Goal: Navigation & Orientation: Understand site structure

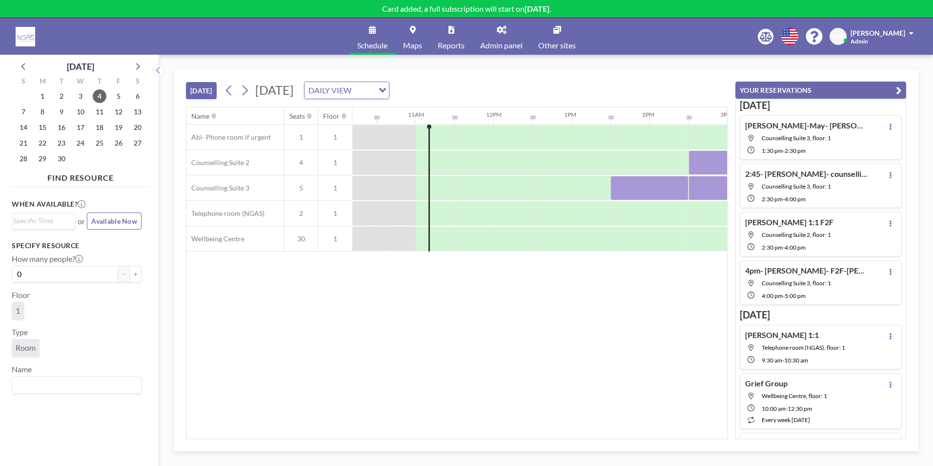
scroll to position [0, 820]
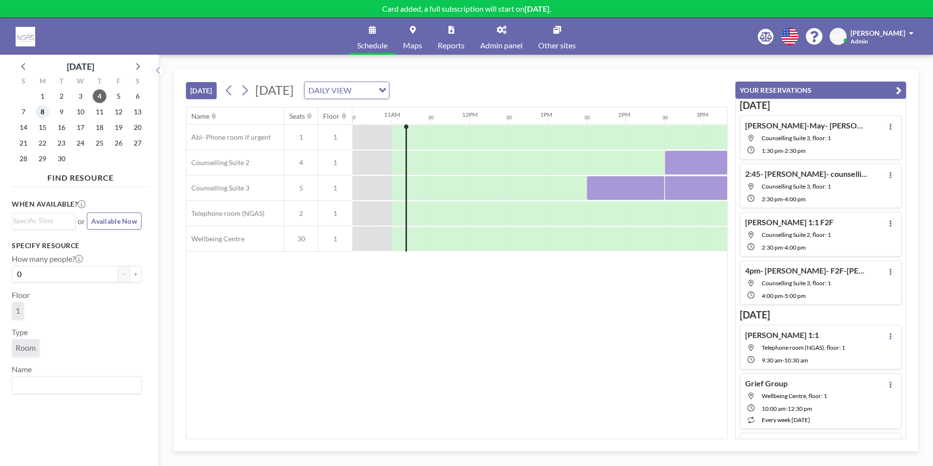
click at [45, 110] on span "8" at bounding box center [43, 112] width 14 height 14
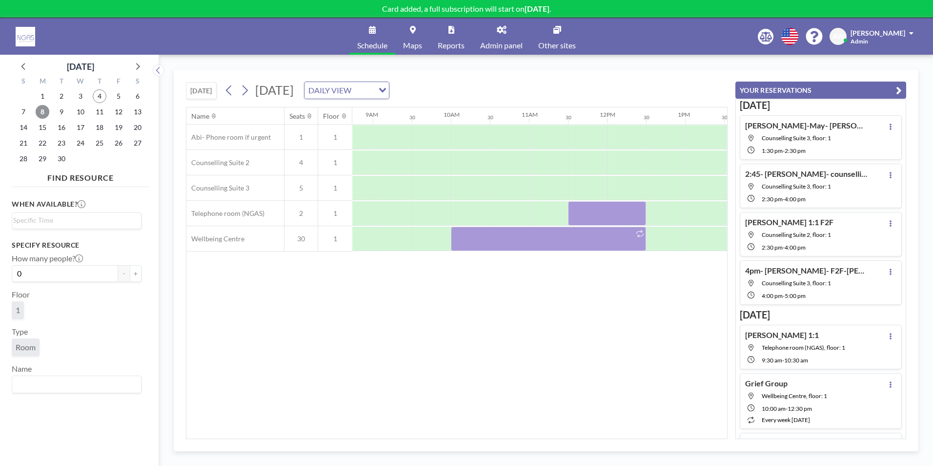
scroll to position [0, 792]
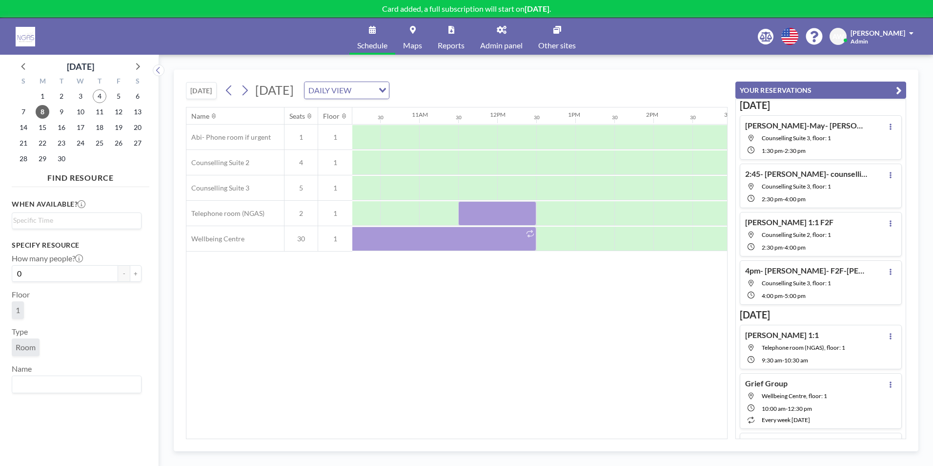
click at [497, 433] on div "Name Seats Floor 12AM 30 1AM 30 2AM 30 3AM 30 4AM 30 5AM 30 6AM 30 7AM 30 8AM 3…" at bounding box center [456, 272] width 541 height 331
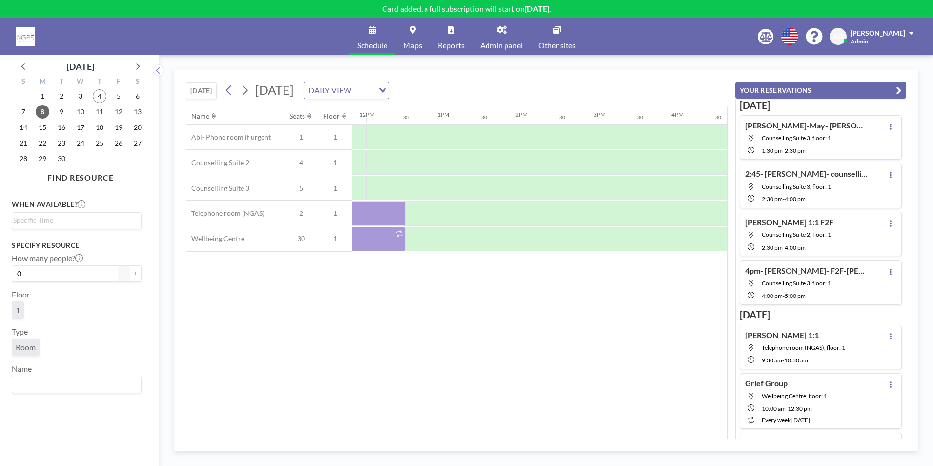
scroll to position [0, 983]
click at [59, 112] on span "9" at bounding box center [62, 112] width 14 height 14
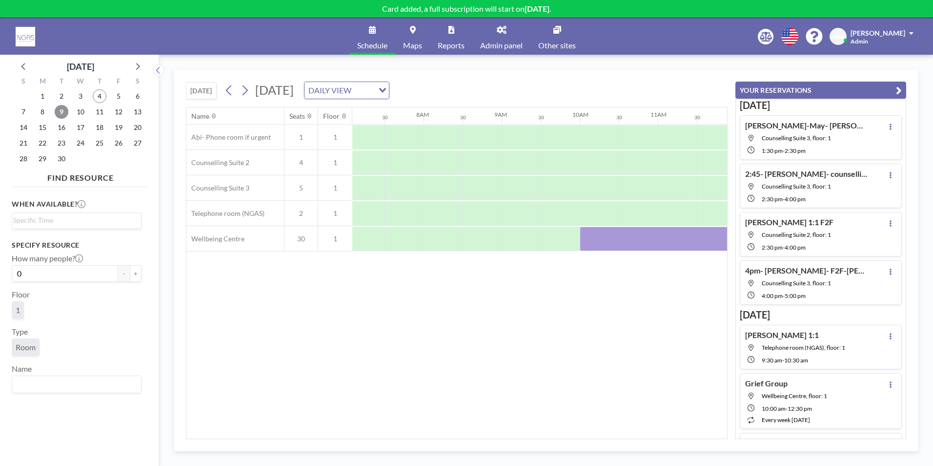
scroll to position [0, 542]
click at [38, 111] on span "8" at bounding box center [43, 112] width 14 height 14
click at [61, 111] on span "9" at bounding box center [62, 112] width 14 height 14
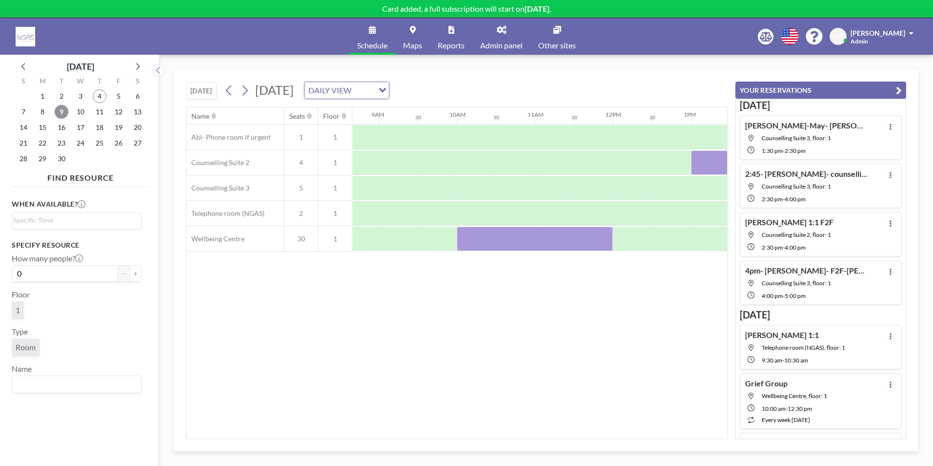
scroll to position [0, 671]
click at [82, 113] on span "10" at bounding box center [81, 112] width 14 height 14
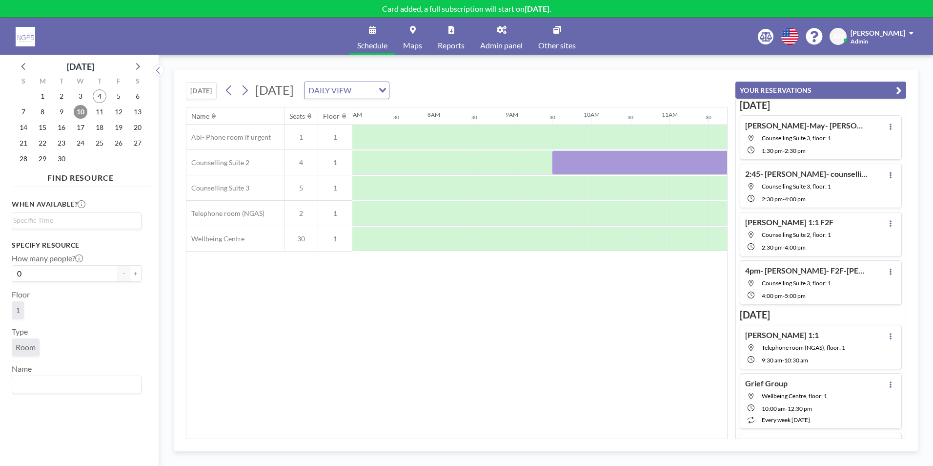
scroll to position [0, 586]
click at [97, 110] on span "11" at bounding box center [100, 112] width 14 height 14
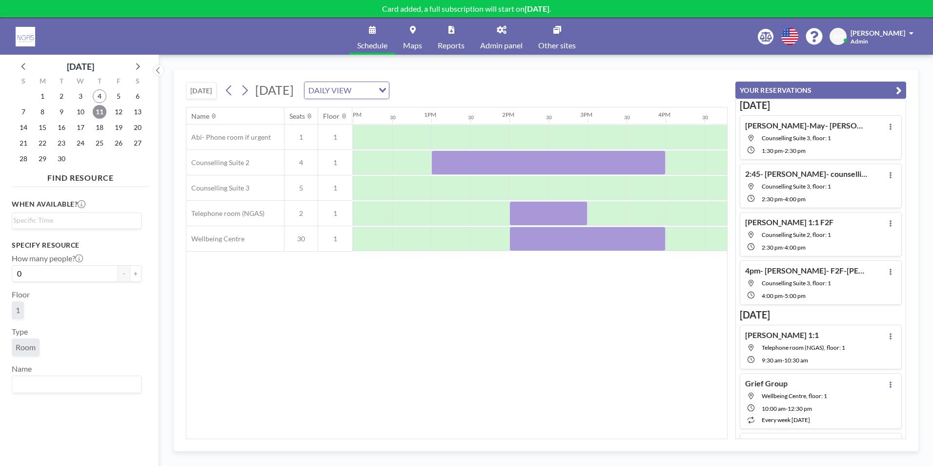
scroll to position [0, 961]
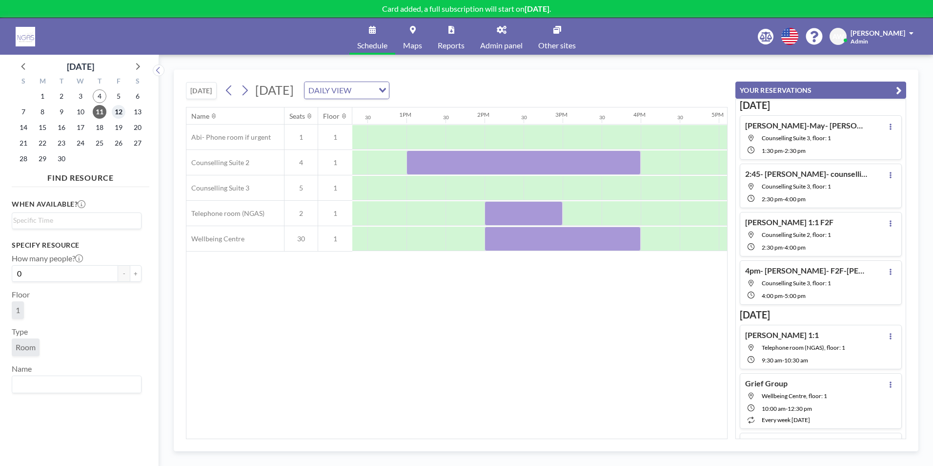
click at [122, 111] on span "12" at bounding box center [119, 112] width 14 height 14
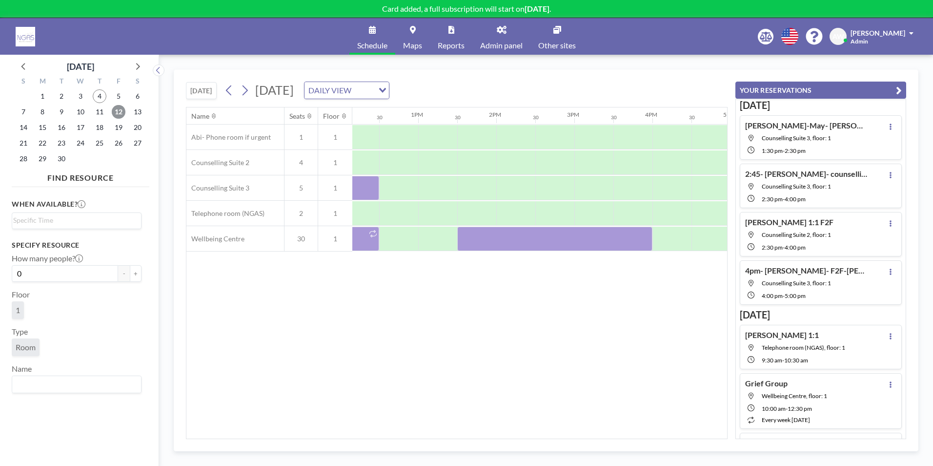
scroll to position [0, 951]
